Goal: Task Accomplishment & Management: Manage account settings

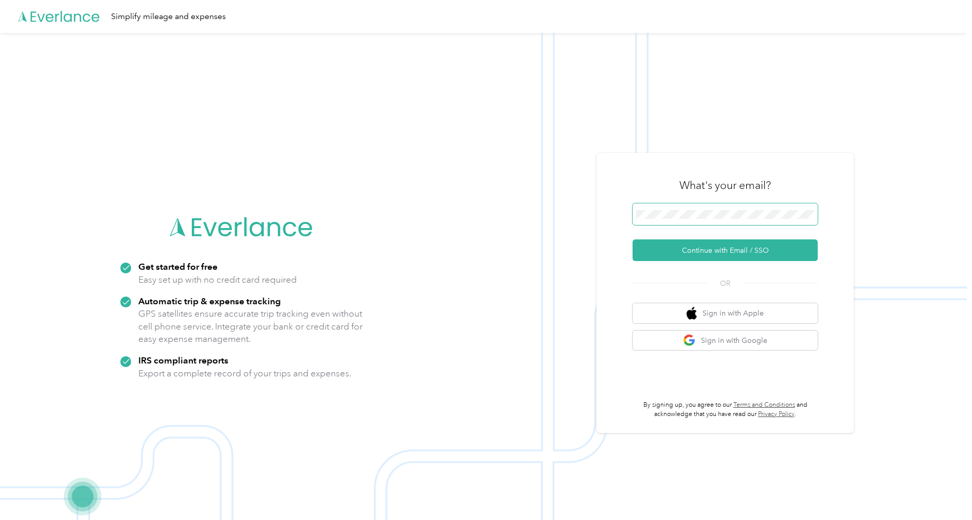
click at [745, 220] on span at bounding box center [725, 214] width 185 height 22
click at [703, 250] on button "Continue with Email / SSO" at bounding box center [725, 250] width 185 height 22
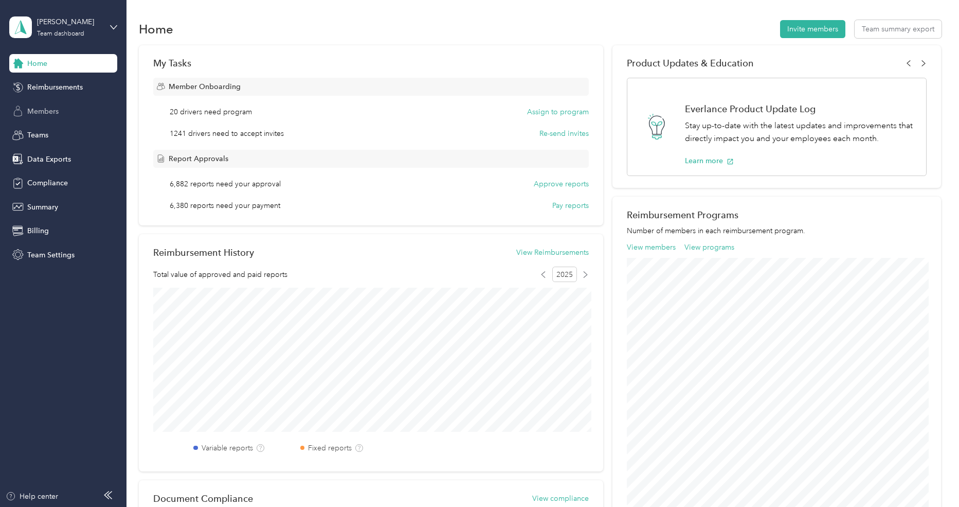
click at [61, 108] on div "Members" at bounding box center [63, 111] width 108 height 19
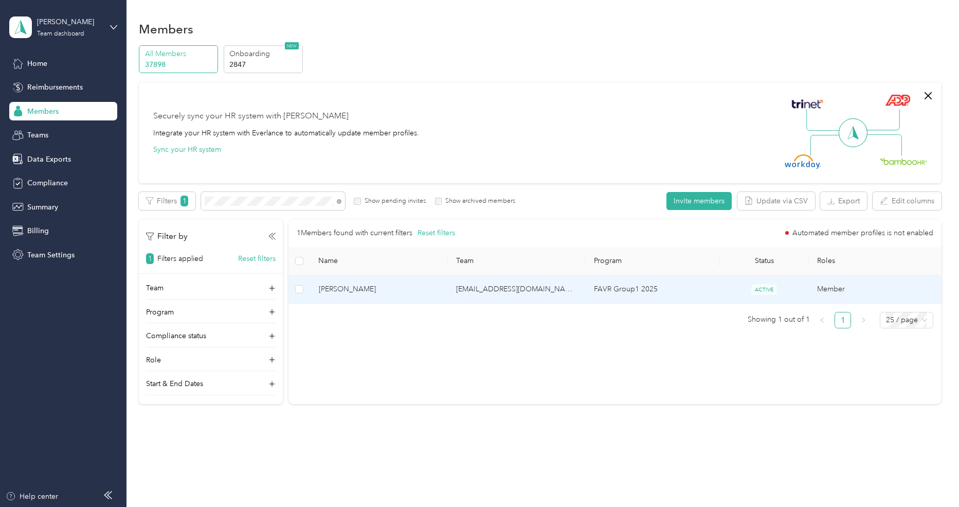
click at [365, 292] on span "[PERSON_NAME]" at bounding box center [379, 288] width 121 height 11
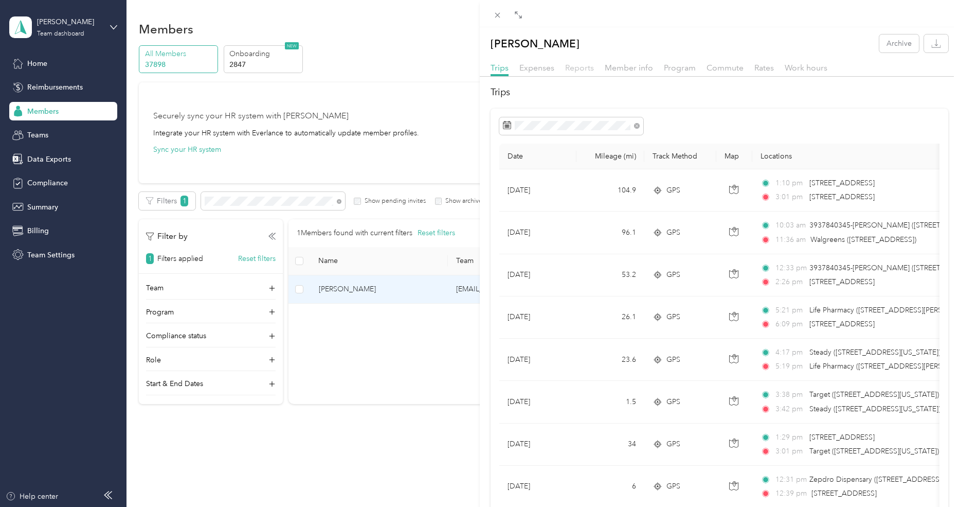
click at [583, 69] on span "Reports" at bounding box center [579, 68] width 29 height 10
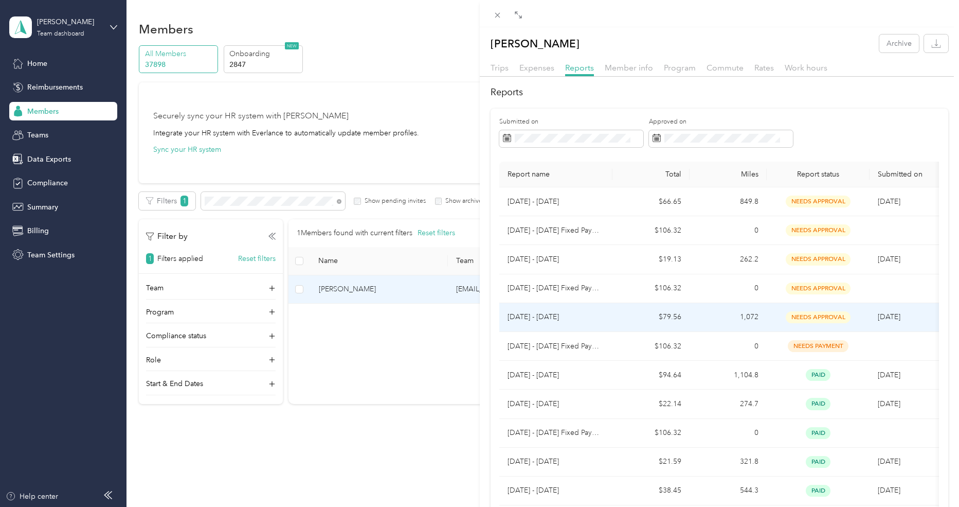
click at [604, 318] on td "[DATE] - [DATE]" at bounding box center [555, 317] width 113 height 29
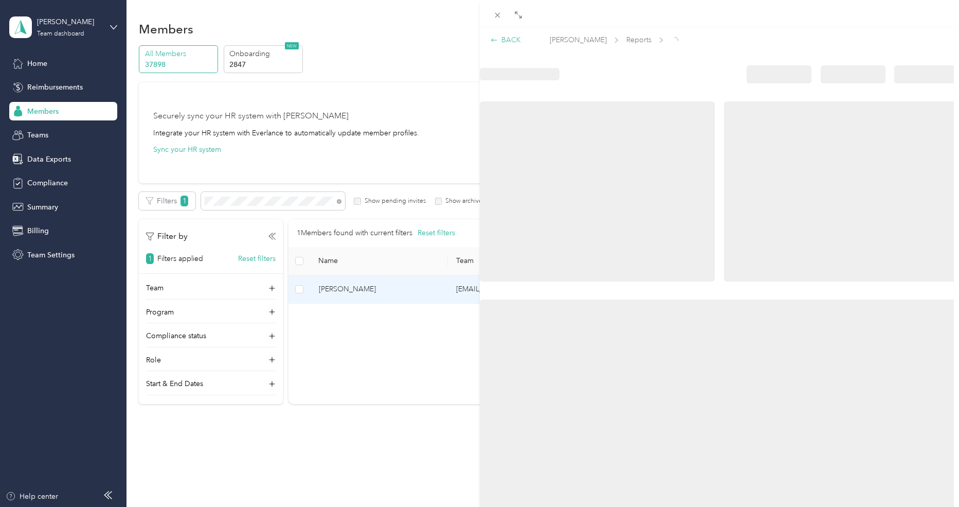
click at [515, 40] on div "BACK" at bounding box center [506, 39] width 30 height 11
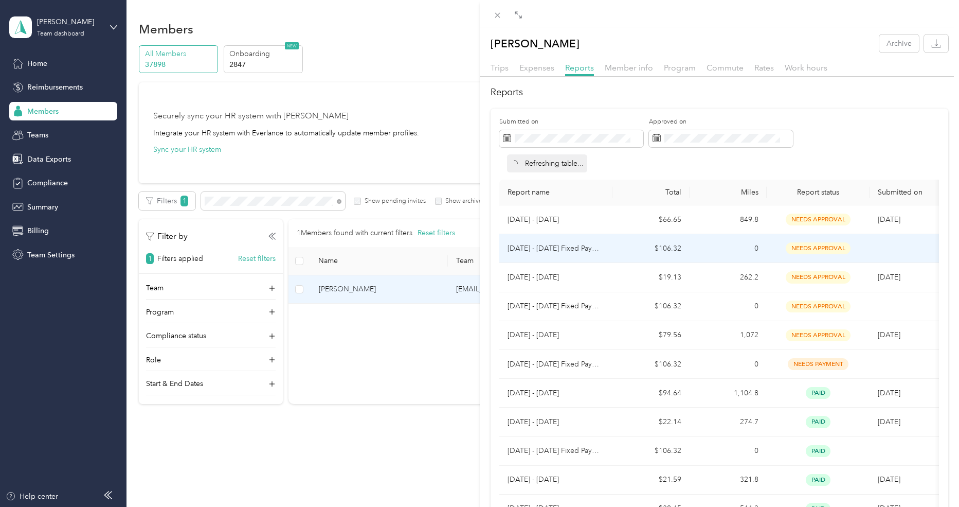
scroll to position [56, 0]
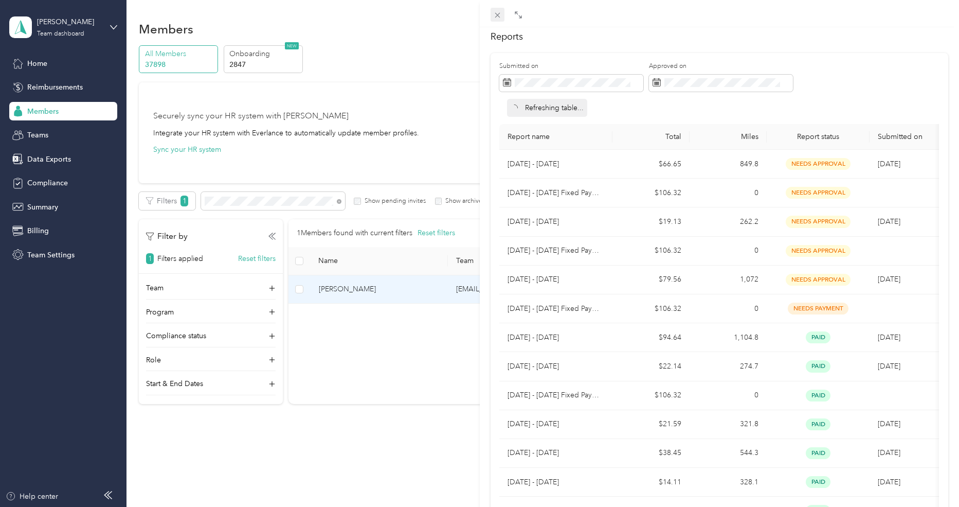
click at [500, 15] on icon at bounding box center [497, 15] width 9 height 9
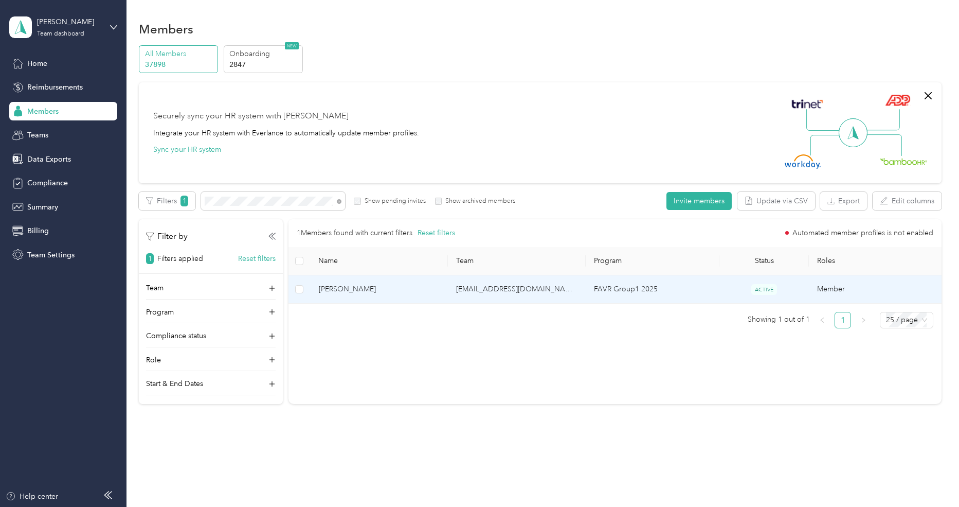
scroll to position [6, 0]
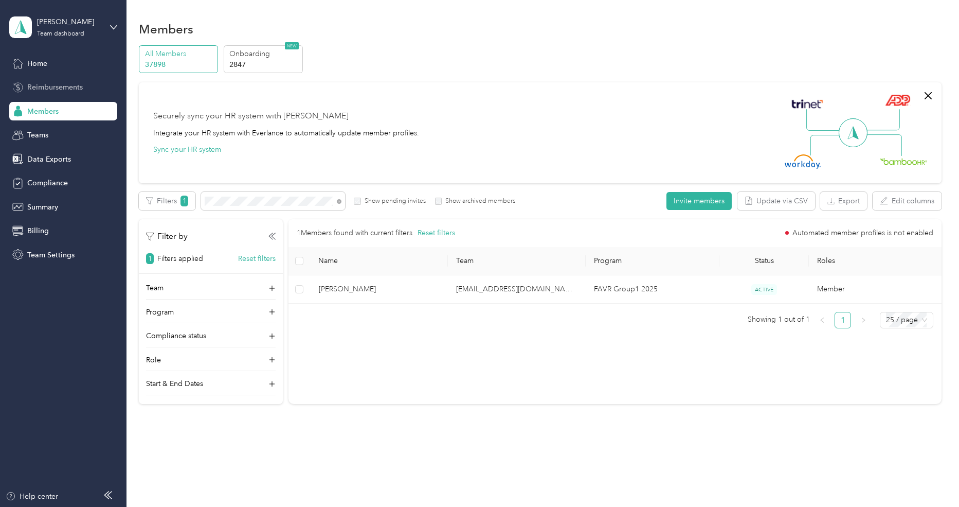
click at [33, 93] on div "Reimbursements" at bounding box center [63, 87] width 108 height 19
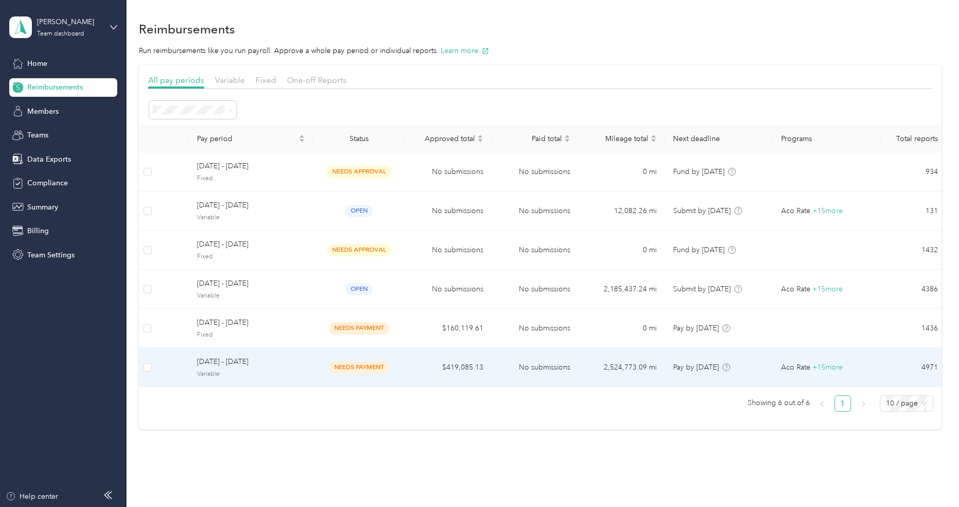
click at [210, 366] on span "[DATE] - [DATE]" at bounding box center [251, 361] width 108 height 11
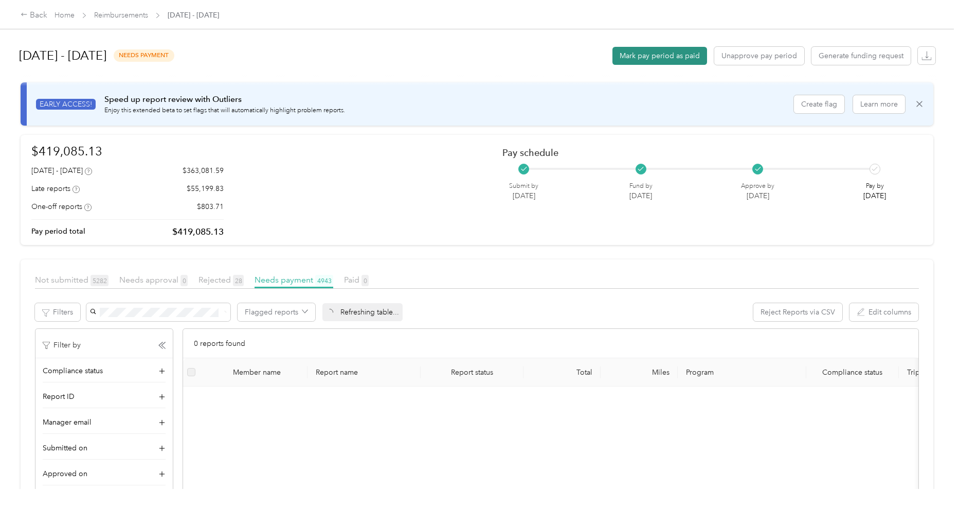
click at [651, 56] on button "Mark pay period as paid" at bounding box center [660, 56] width 95 height 18
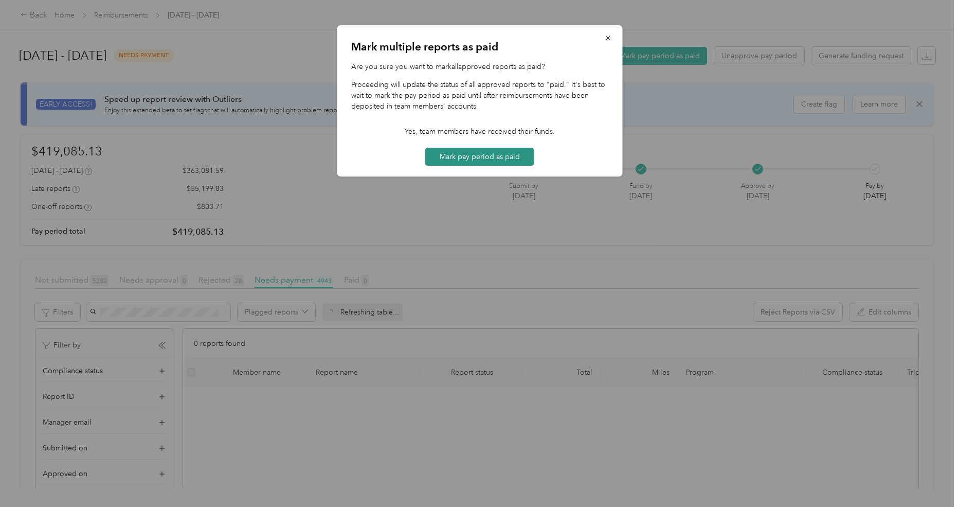
click at [510, 157] on button "Mark pay period as paid" at bounding box center [479, 157] width 109 height 18
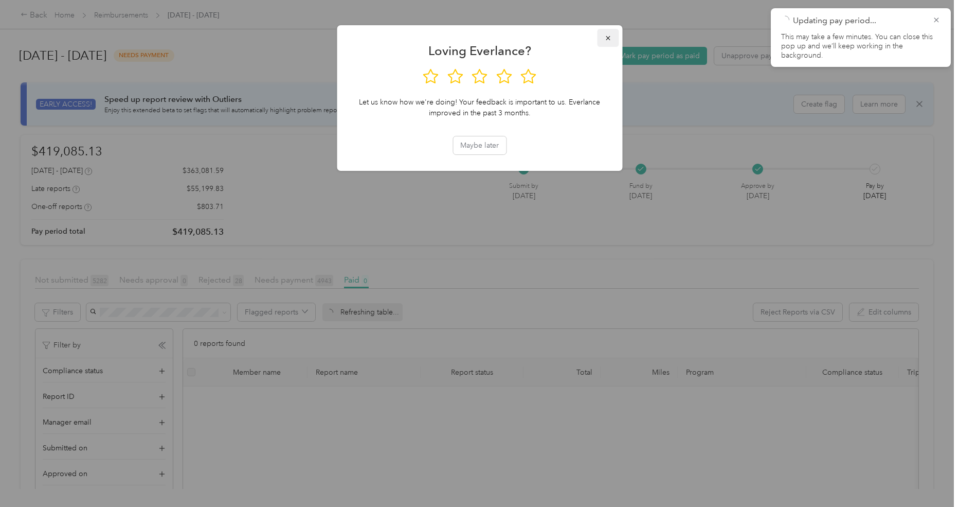
click at [610, 37] on icon "button" at bounding box center [607, 37] width 7 height 7
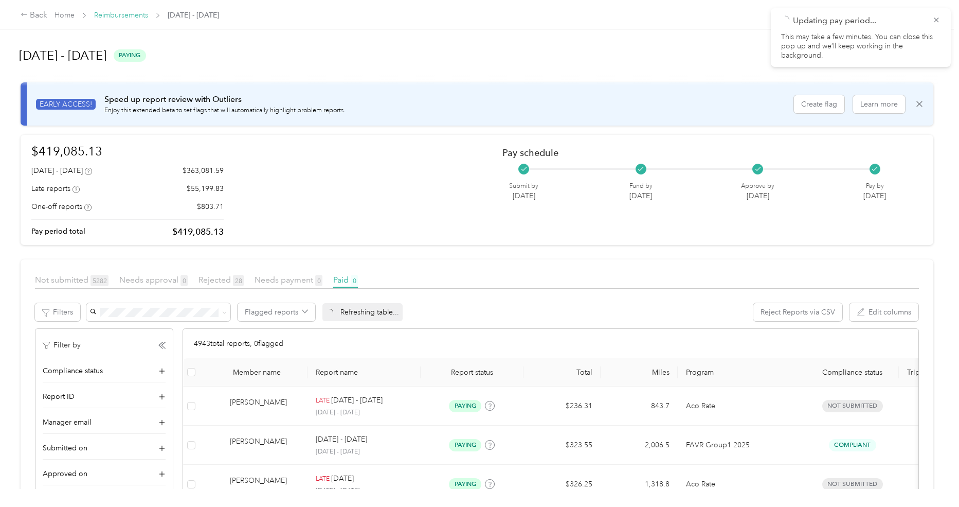
click at [133, 14] on link "Reimbursements" at bounding box center [121, 15] width 54 height 9
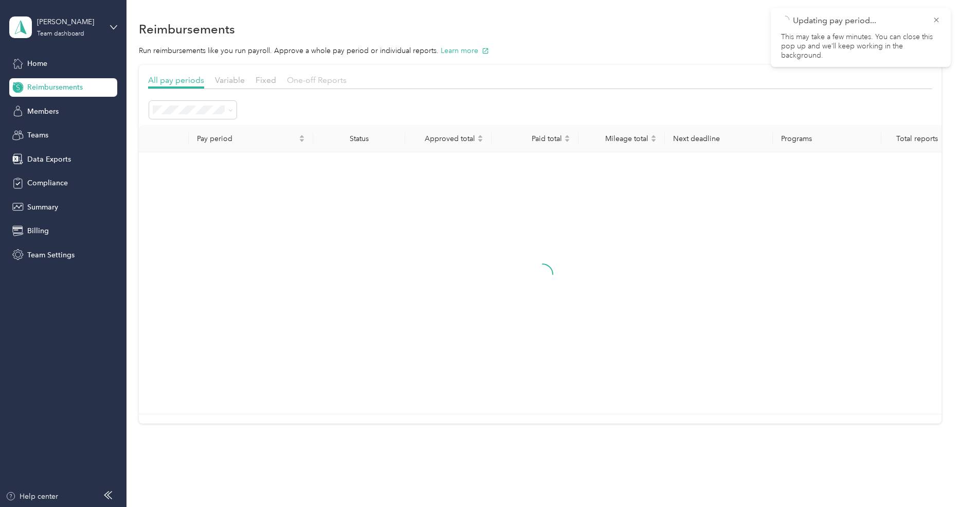
click at [306, 83] on span "One-off Reports" at bounding box center [317, 80] width 60 height 10
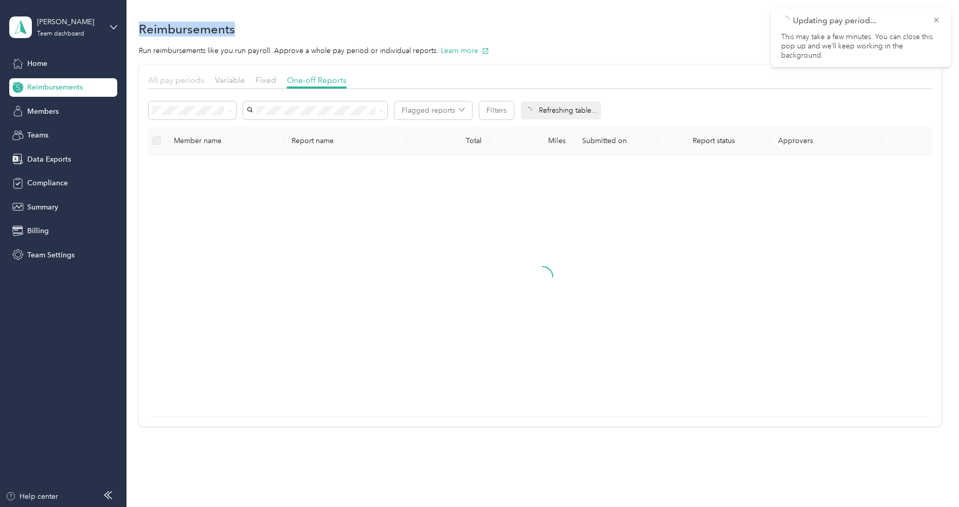
click at [186, 75] on span "All pay periods" at bounding box center [176, 80] width 56 height 10
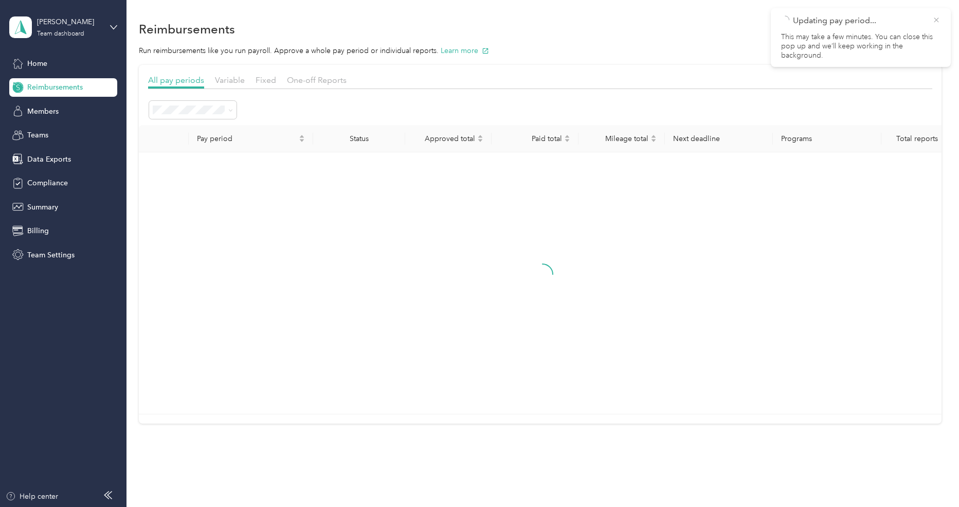
click at [938, 19] on icon at bounding box center [936, 19] width 5 height 5
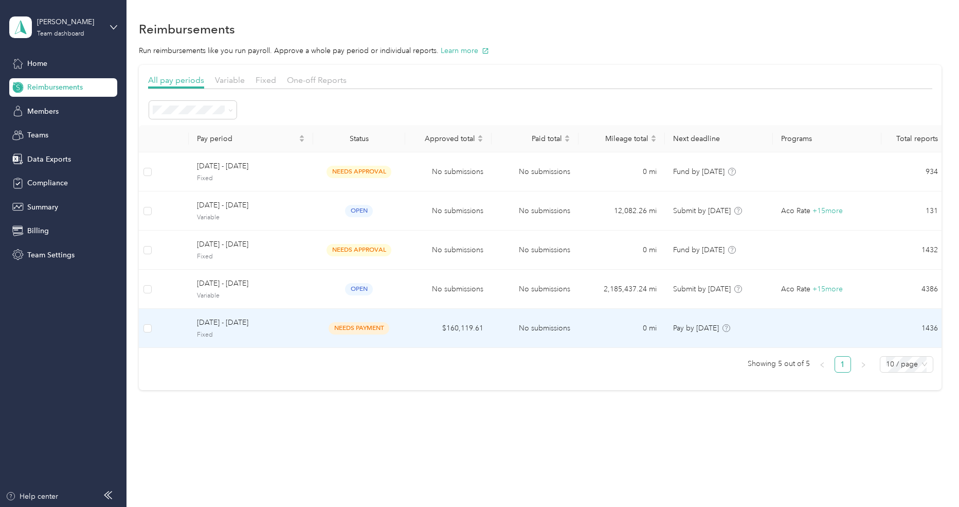
click at [287, 328] on span "[DATE] - [DATE]" at bounding box center [251, 322] width 108 height 11
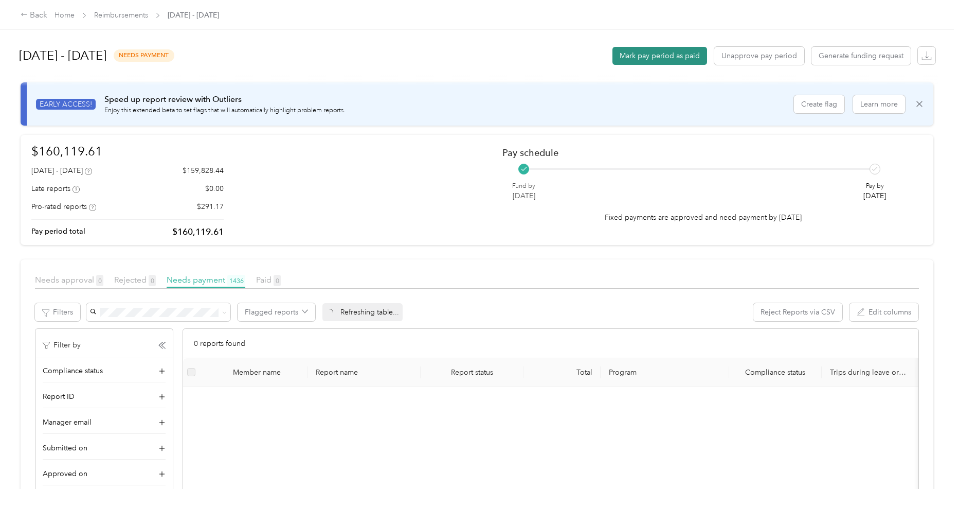
click at [634, 59] on button "Mark pay period as paid" at bounding box center [660, 56] width 95 height 18
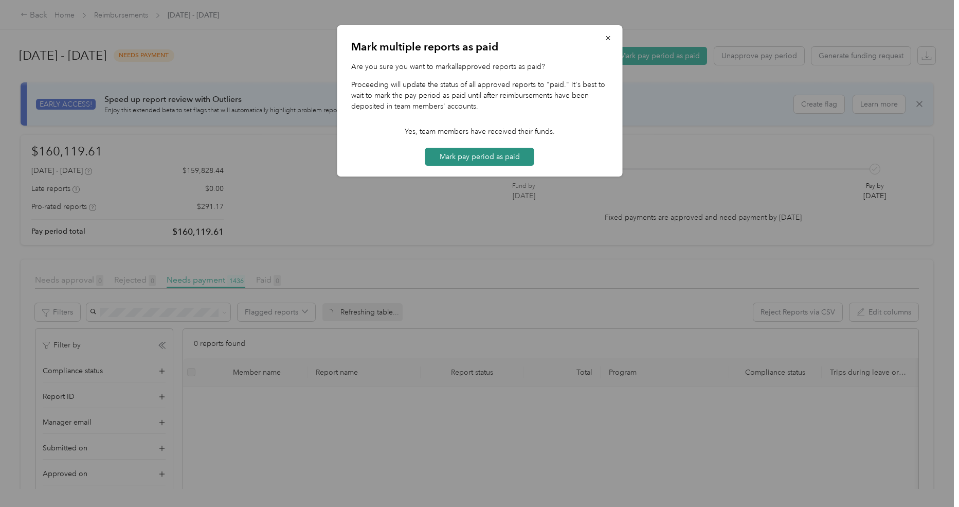
click at [495, 157] on button "Mark pay period as paid" at bounding box center [479, 157] width 109 height 18
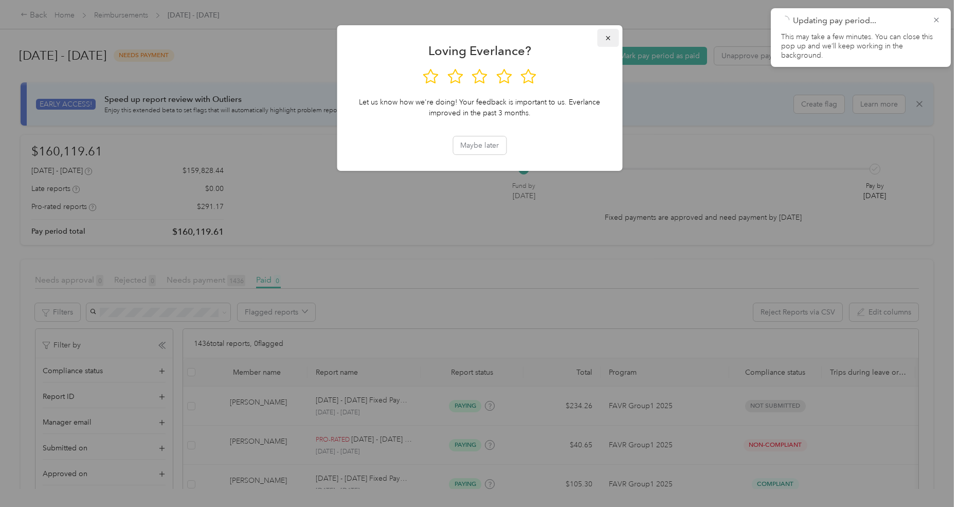
click at [609, 39] on icon "button" at bounding box center [607, 37] width 7 height 7
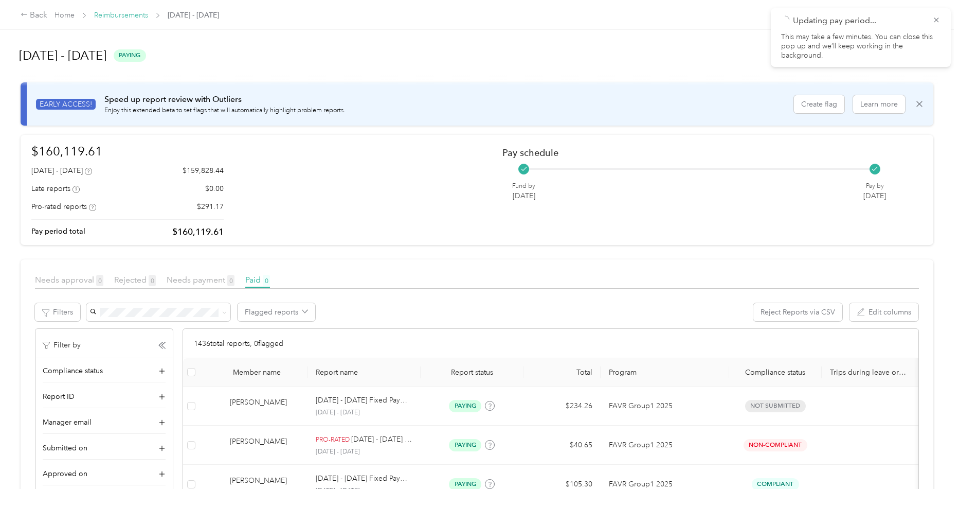
click at [132, 14] on link "Reimbursements" at bounding box center [121, 15] width 54 height 9
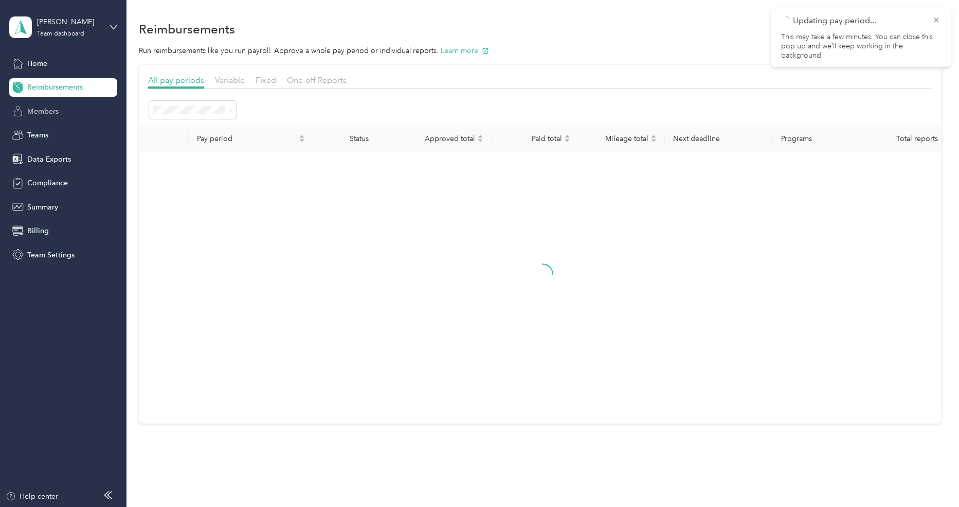
click at [44, 114] on span "Members" at bounding box center [42, 111] width 31 height 11
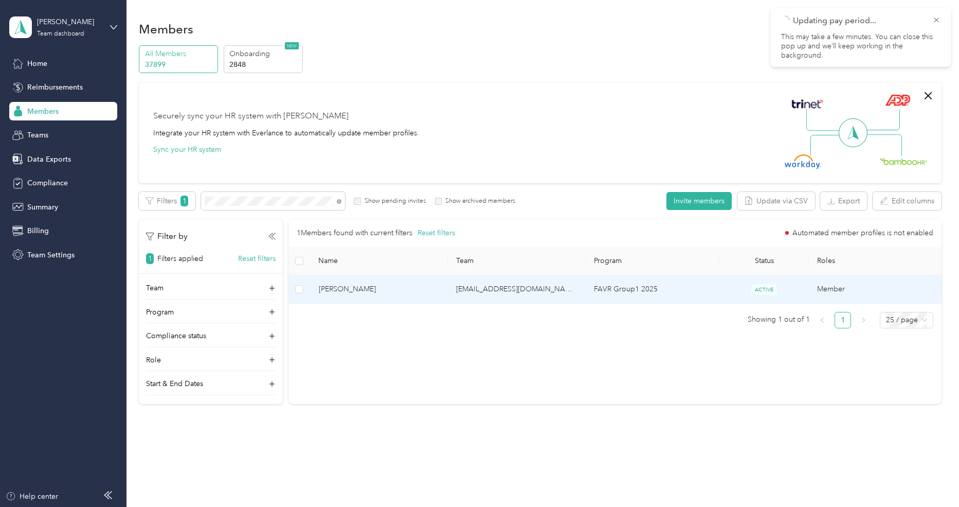
click at [471, 288] on td "[EMAIL_ADDRESS][DOMAIN_NAME]" at bounding box center [517, 289] width 138 height 28
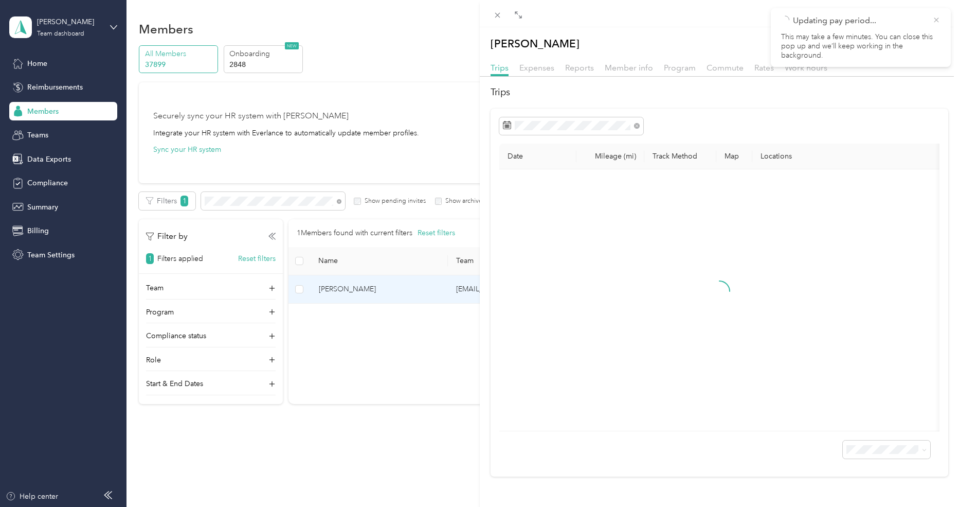
click at [938, 19] on icon at bounding box center [937, 19] width 8 height 9
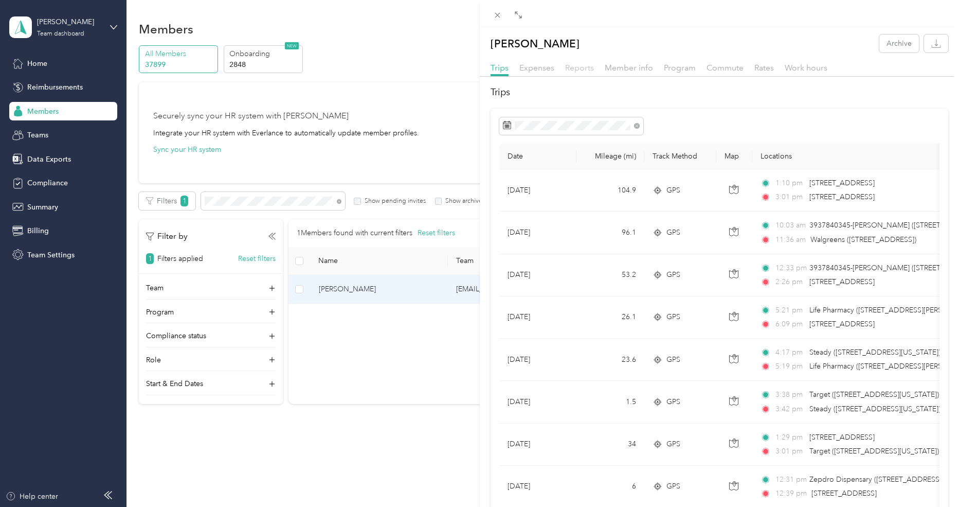
click at [585, 68] on span "Reports" at bounding box center [579, 68] width 29 height 10
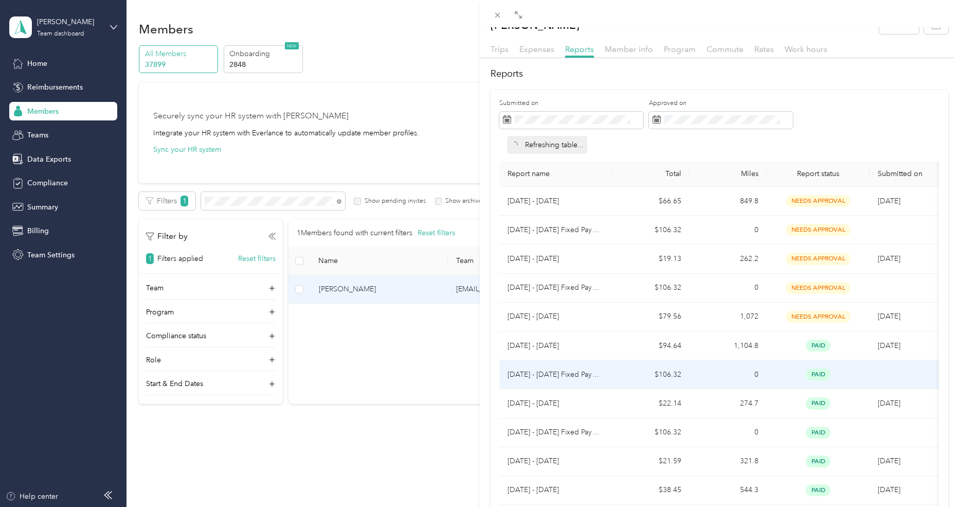
scroll to position [19, 0]
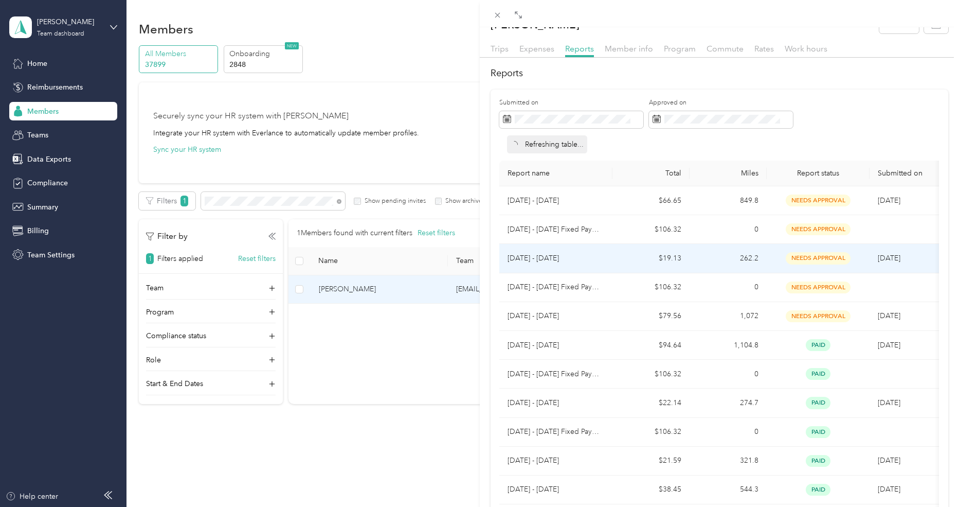
click at [642, 260] on td "$19.13" at bounding box center [651, 258] width 77 height 29
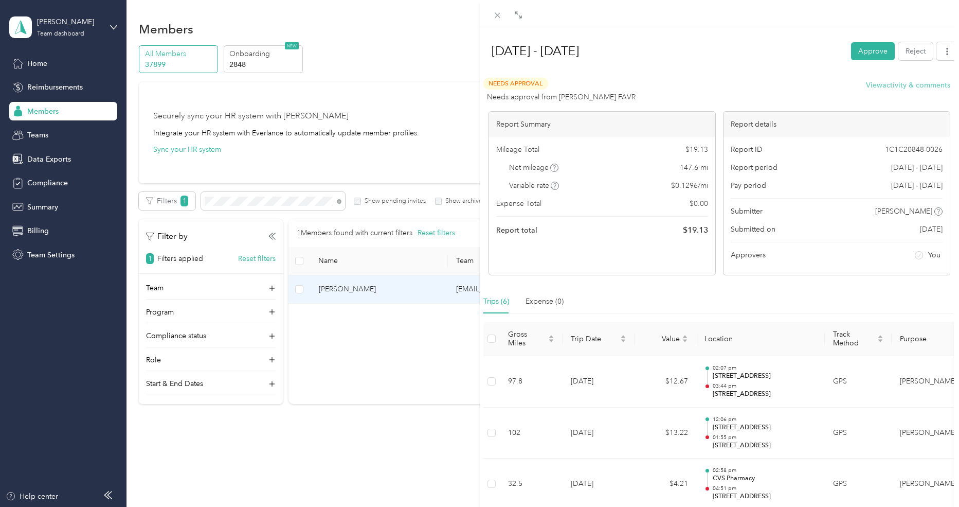
click at [915, 81] on button "View activity & comments" at bounding box center [908, 85] width 84 height 11
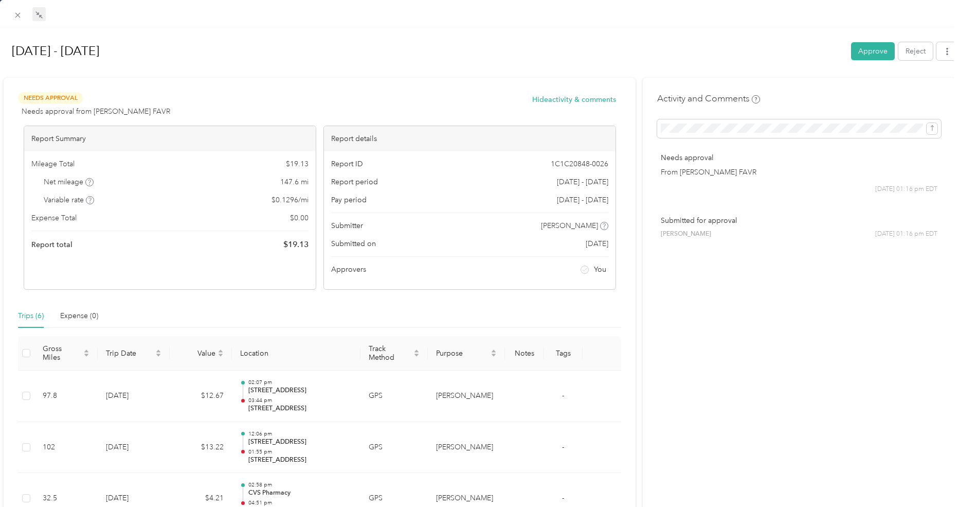
click at [42, 14] on icon at bounding box center [39, 15] width 8 height 8
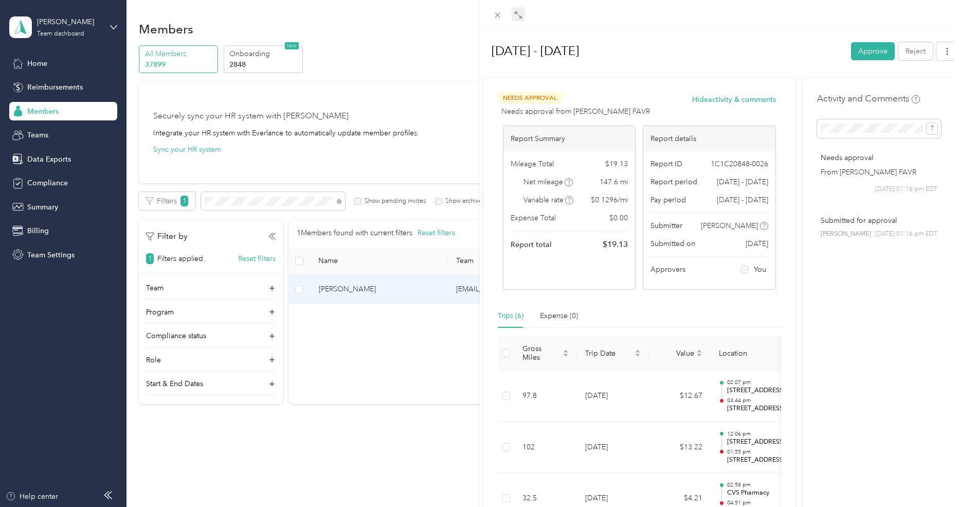
scroll to position [0, 0]
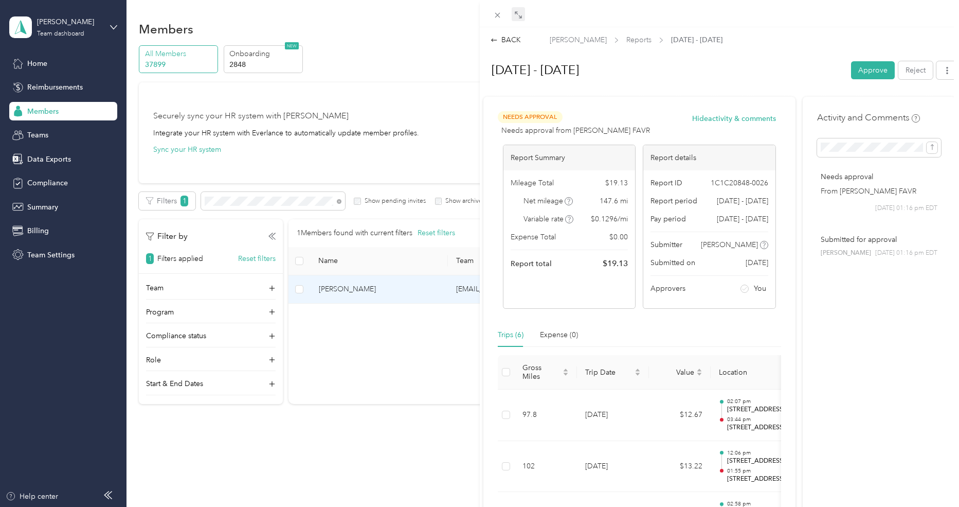
click at [514, 41] on div "BACK" at bounding box center [506, 39] width 30 height 11
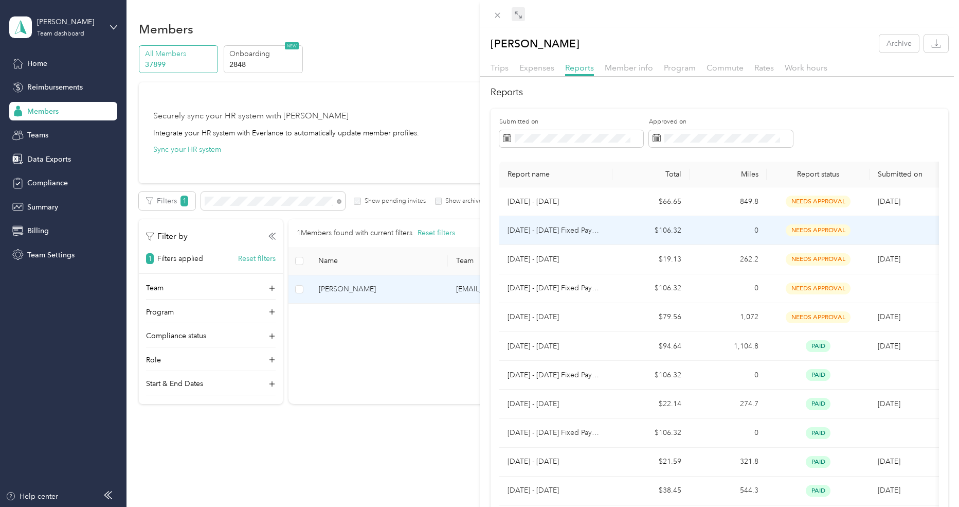
click at [592, 229] on p "[DATE] - [DATE] Fixed Payment" at bounding box center [556, 230] width 97 height 11
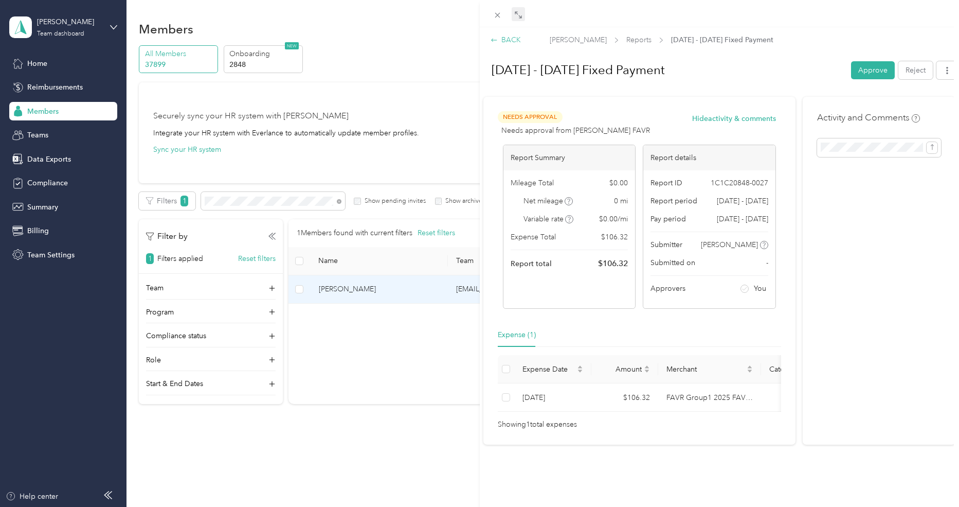
click at [513, 39] on div "BACK" at bounding box center [506, 39] width 30 height 11
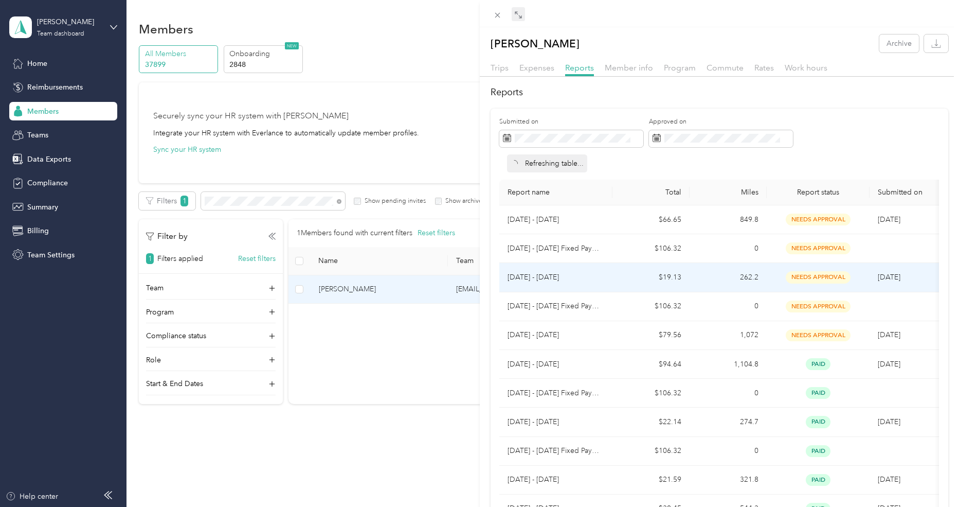
click at [610, 279] on td "[DATE] - [DATE]" at bounding box center [555, 277] width 113 height 29
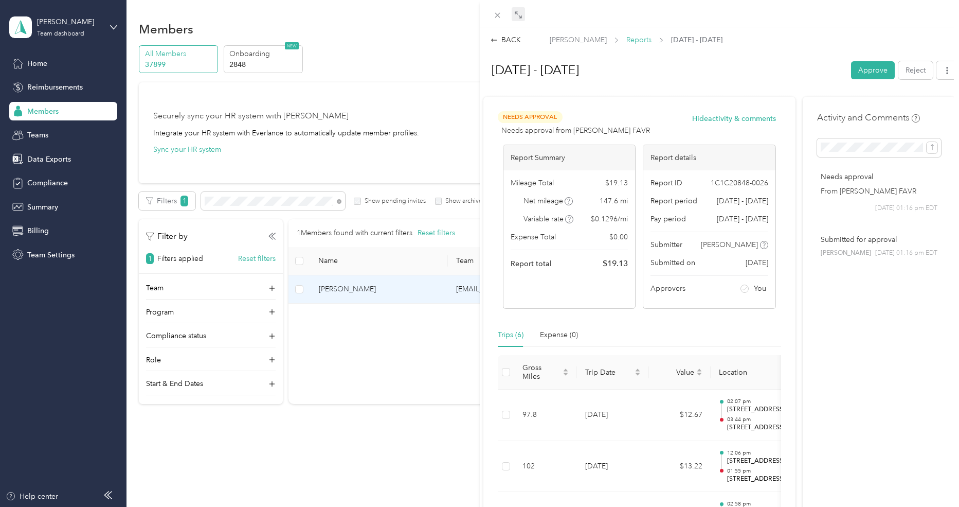
click at [635, 40] on span "Reports" at bounding box center [638, 39] width 25 height 11
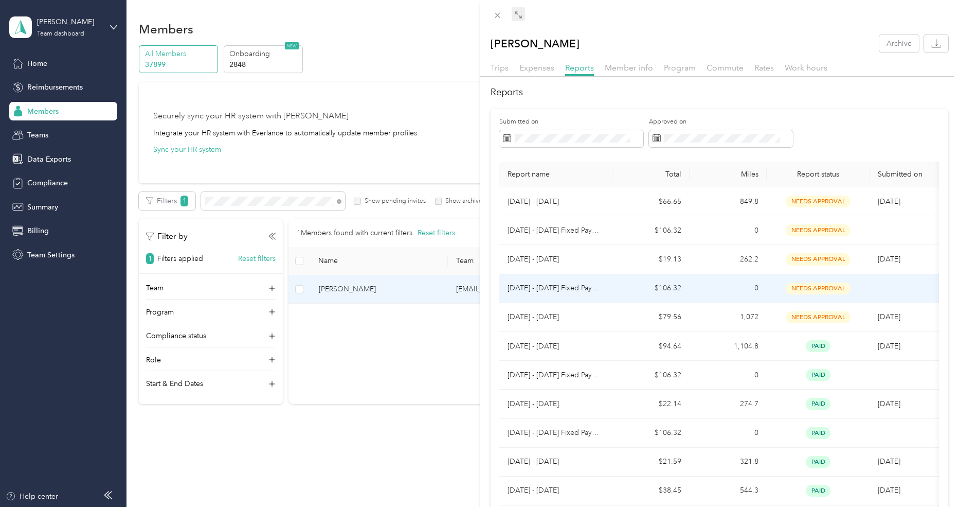
click at [634, 292] on td "$106.32" at bounding box center [651, 288] width 77 height 29
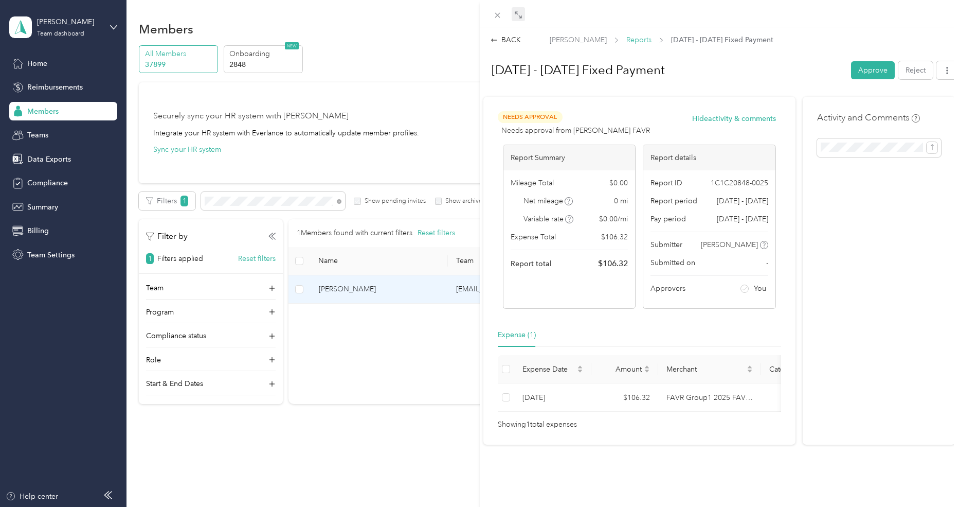
click at [641, 42] on span "Reports" at bounding box center [638, 39] width 25 height 11
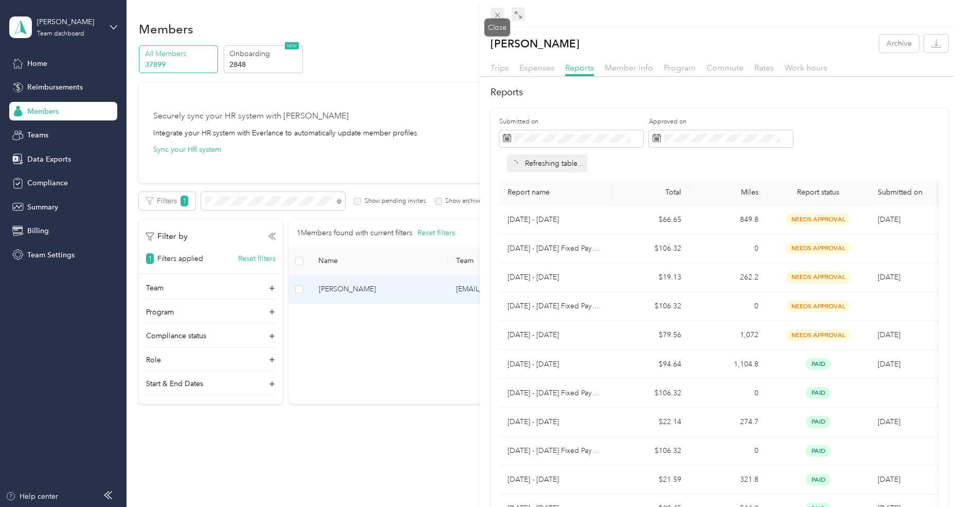
click at [498, 12] on icon at bounding box center [497, 15] width 9 height 9
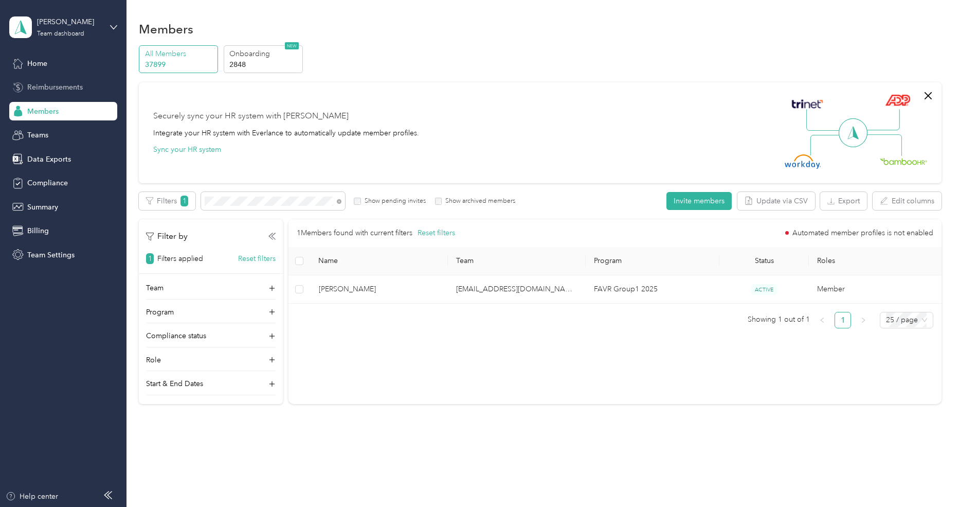
click at [56, 83] on span "Reimbursements" at bounding box center [55, 87] width 56 height 11
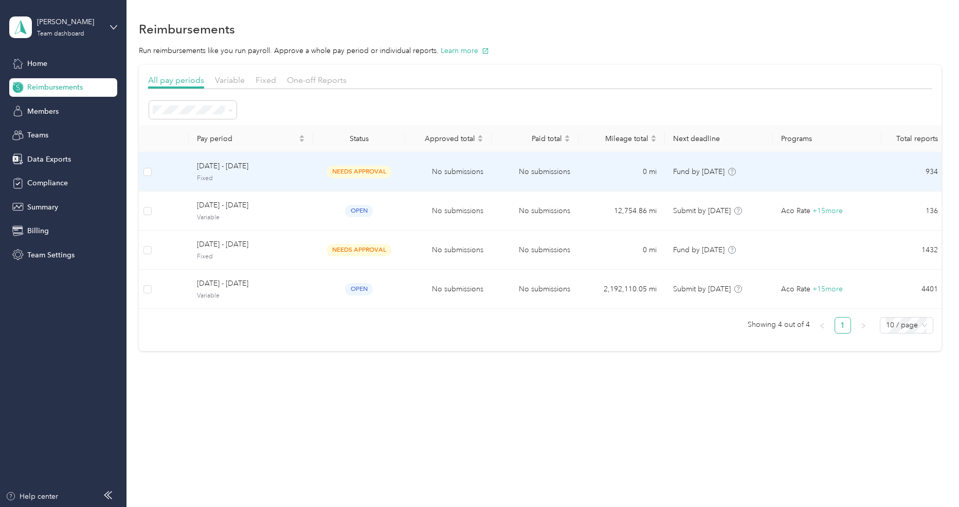
click at [266, 180] on span "Fixed" at bounding box center [251, 178] width 108 height 9
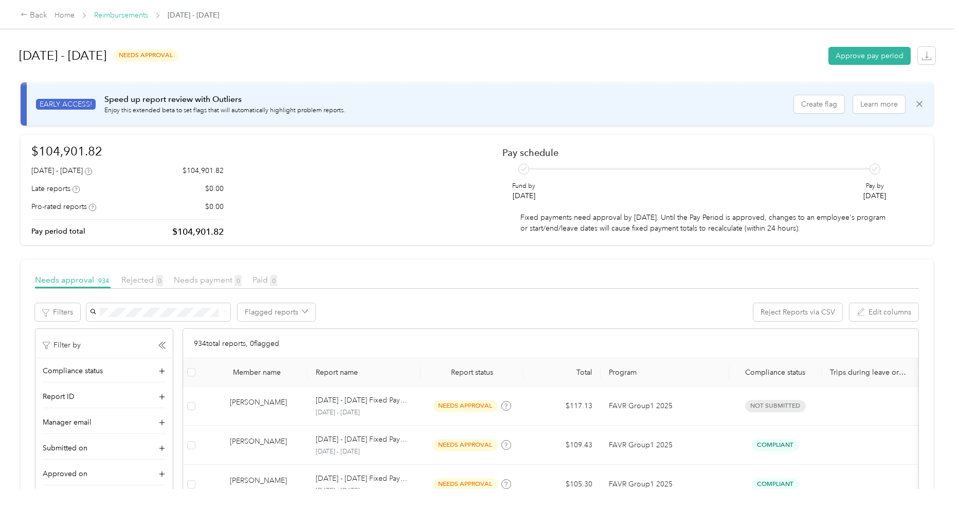
click at [139, 16] on link "Reimbursements" at bounding box center [121, 15] width 54 height 9
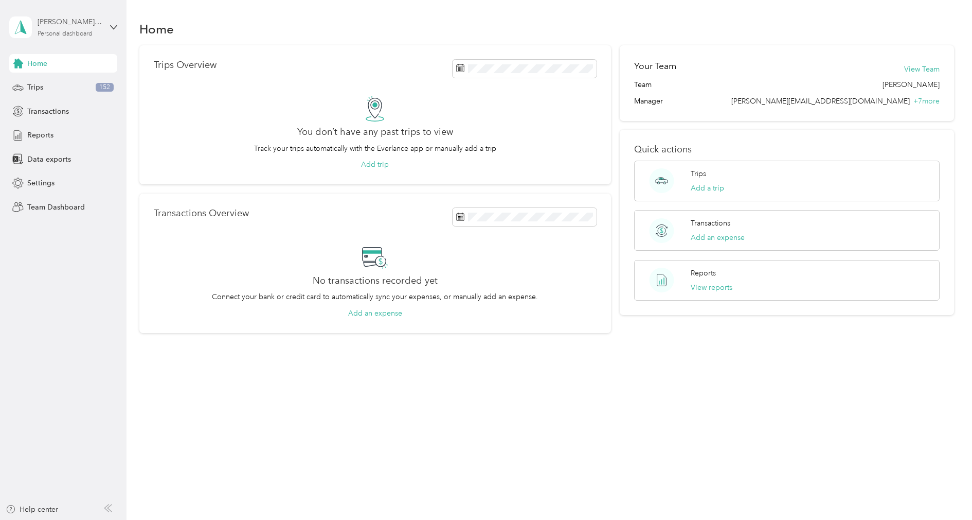
click at [70, 33] on div "Personal dashboard" at bounding box center [65, 34] width 55 height 6
click at [48, 127] on div "Log out" at bounding box center [39, 131] width 40 height 11
